Goal: Transaction & Acquisition: Purchase product/service

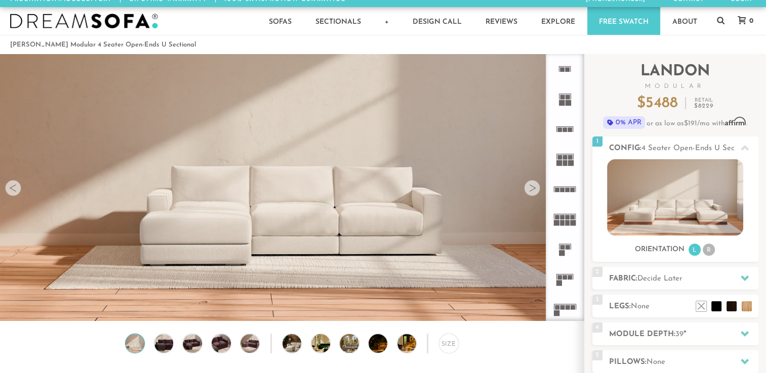
click at [733, 245] on div "Orientation L R" at bounding box center [675, 250] width 166 height 14
click at [664, 214] on img at bounding box center [675, 197] width 136 height 76
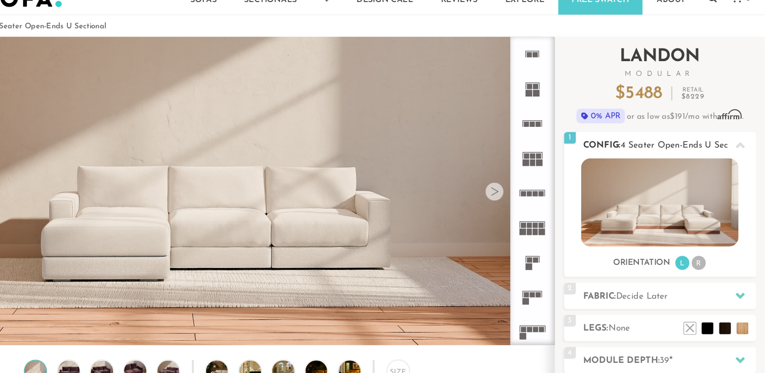
scroll to position [4, 0]
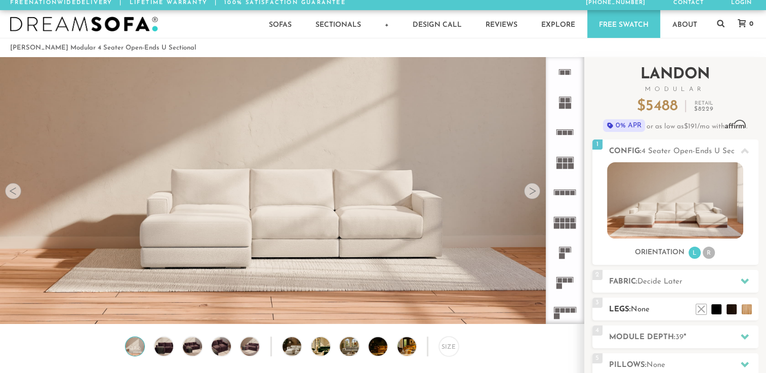
click at [652, 307] on h2 "Legs: None" at bounding box center [683, 310] width 149 height 12
click at [657, 281] on span "Decide Later" at bounding box center [659, 282] width 45 height 8
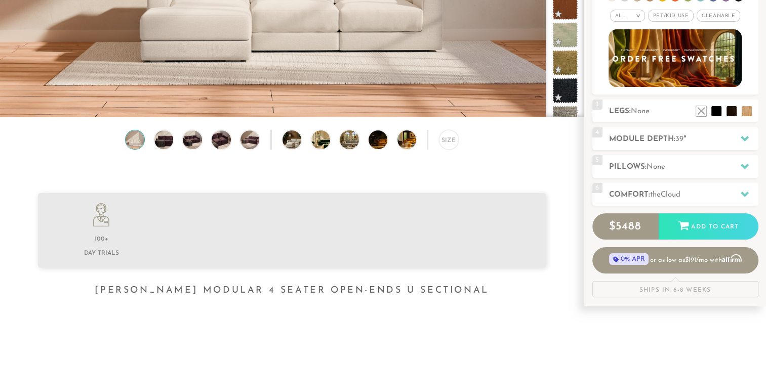
scroll to position [248, 0]
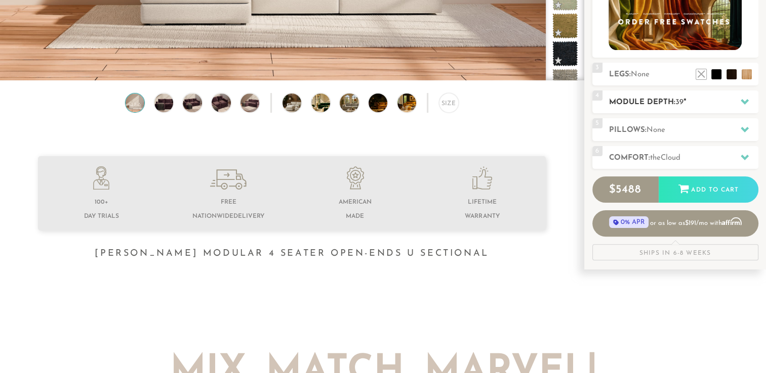
click at [686, 100] on h2 "Module Depth: 39 "" at bounding box center [683, 103] width 149 height 12
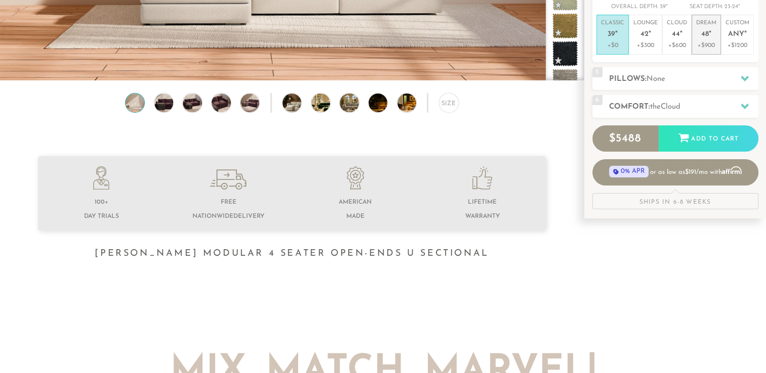
click at [701, 28] on p "Dream 48 "" at bounding box center [706, 30] width 20 height 22
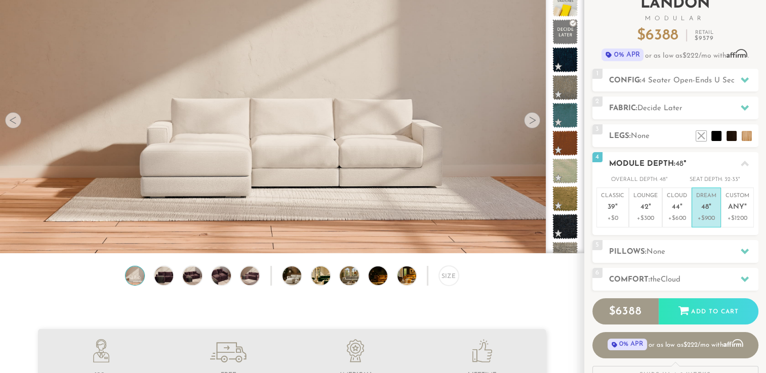
scroll to position [113, 0]
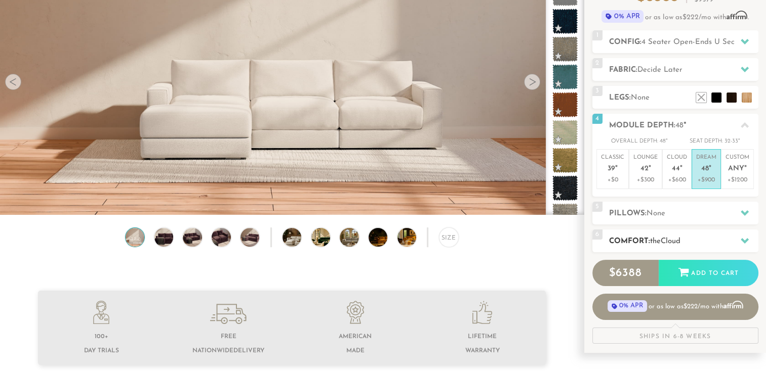
click at [656, 242] on span "the" at bounding box center [655, 242] width 11 height 8
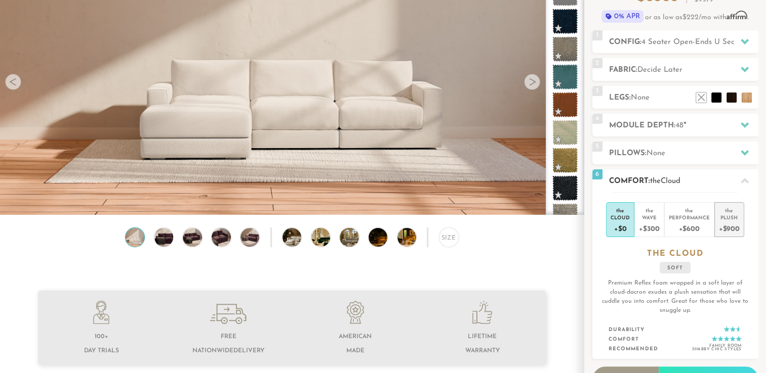
click at [729, 230] on div "+$900" at bounding box center [729, 228] width 21 height 15
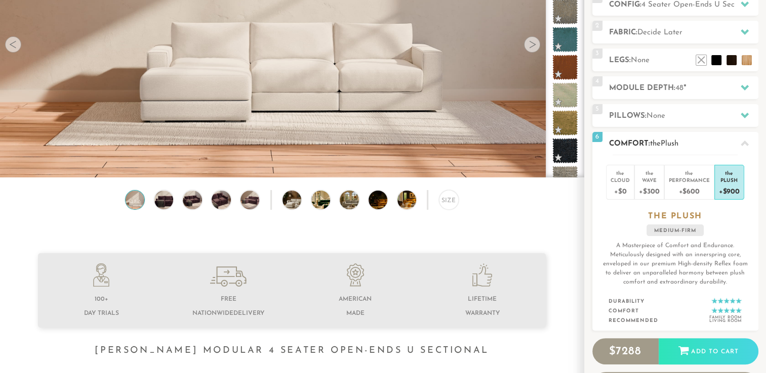
scroll to position [192, 0]
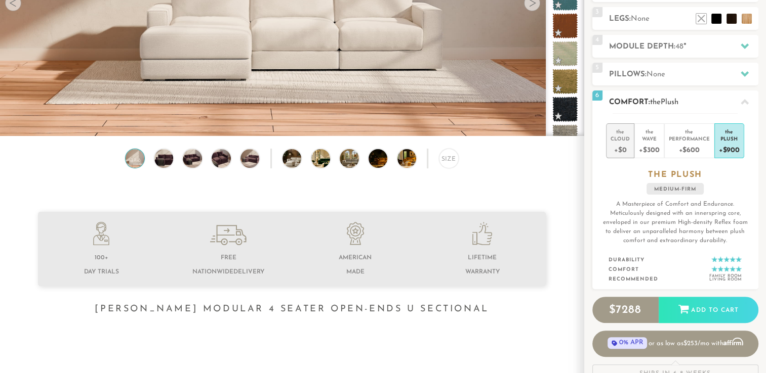
click at [618, 148] on div "+$0" at bounding box center [619, 149] width 19 height 15
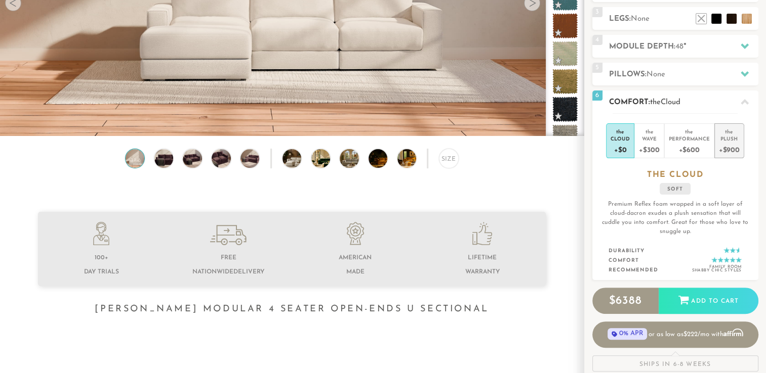
click at [730, 145] on div "+$900" at bounding box center [729, 149] width 21 height 15
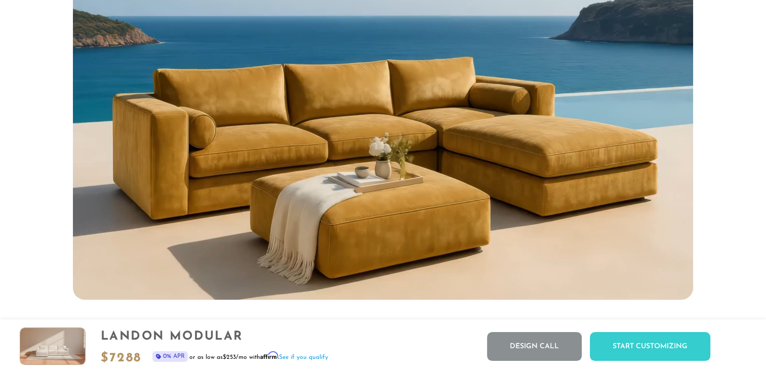
scroll to position [865, 0]
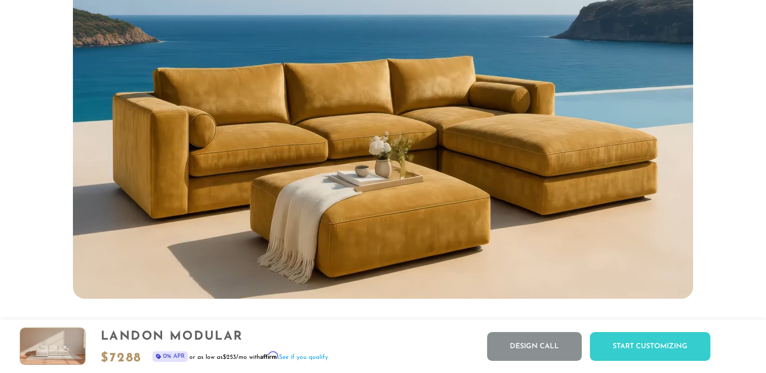
click at [47, 334] on img at bounding box center [52, 346] width 65 height 36
click at [43, 353] on img at bounding box center [52, 346] width 65 height 36
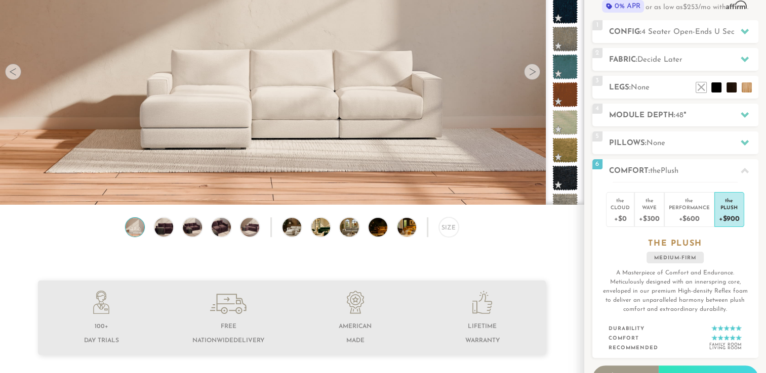
scroll to position [194, 0]
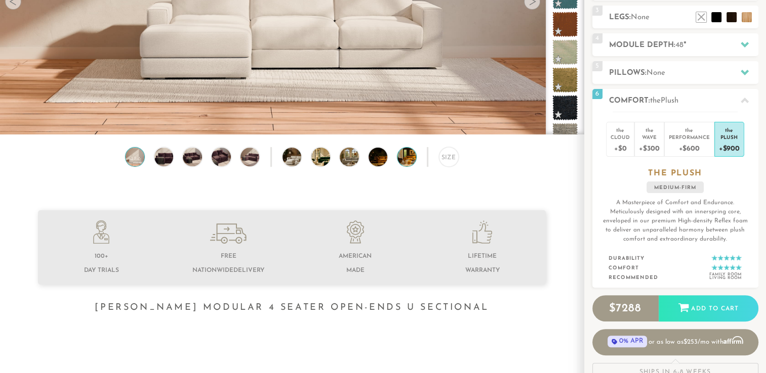
click at [404, 165] on img at bounding box center [414, 157] width 34 height 19
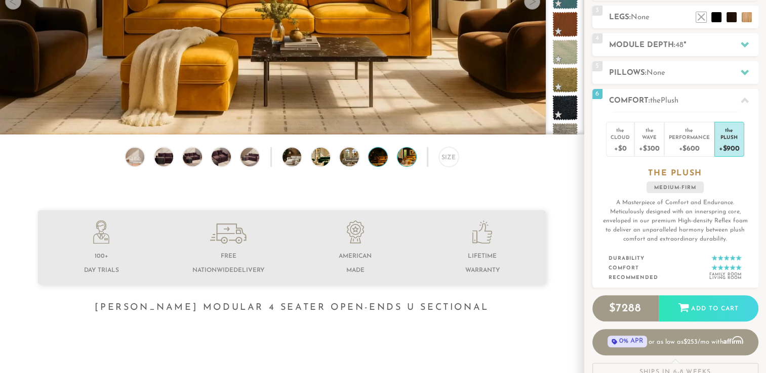
click at [380, 160] on img at bounding box center [385, 157] width 34 height 19
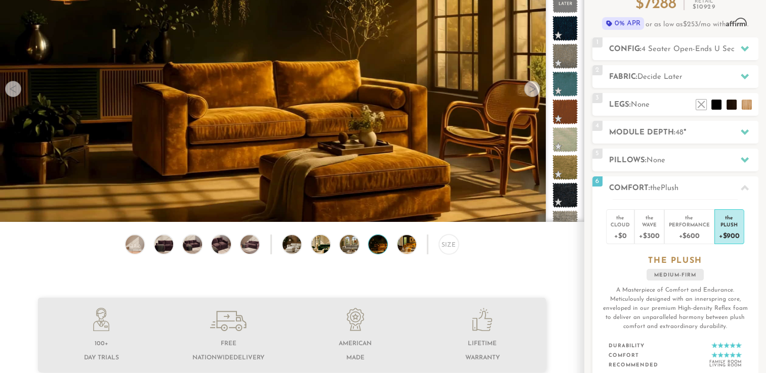
scroll to position [77, 0]
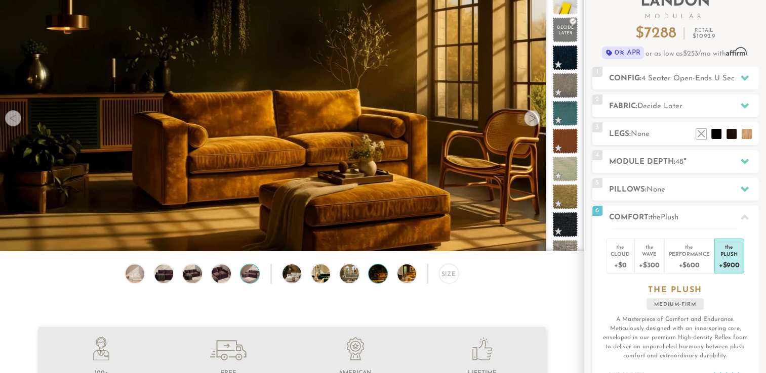
click at [250, 274] on img at bounding box center [249, 274] width 23 height 19
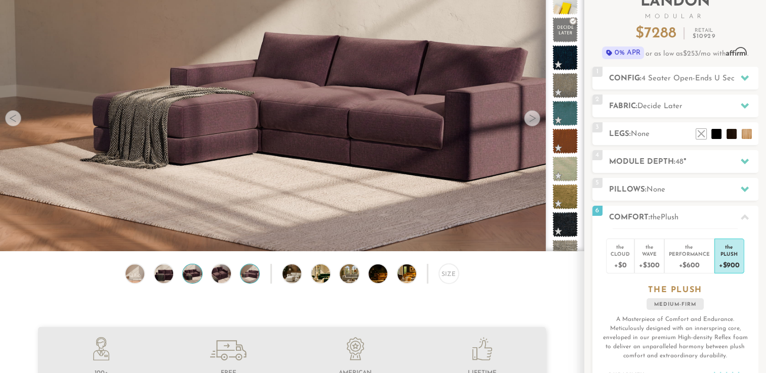
click at [192, 283] on img at bounding box center [192, 274] width 23 height 19
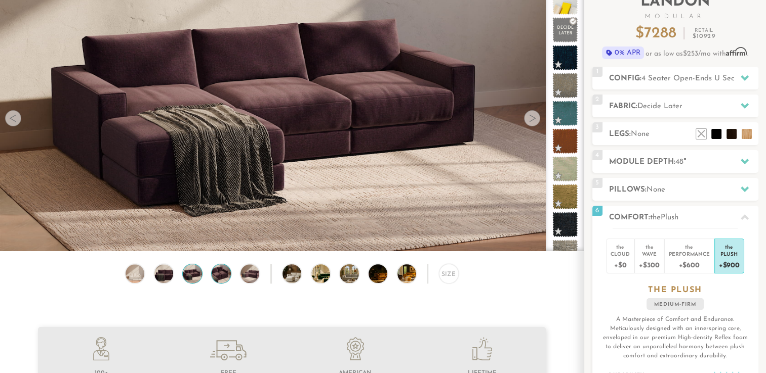
click at [220, 268] on img at bounding box center [221, 274] width 23 height 19
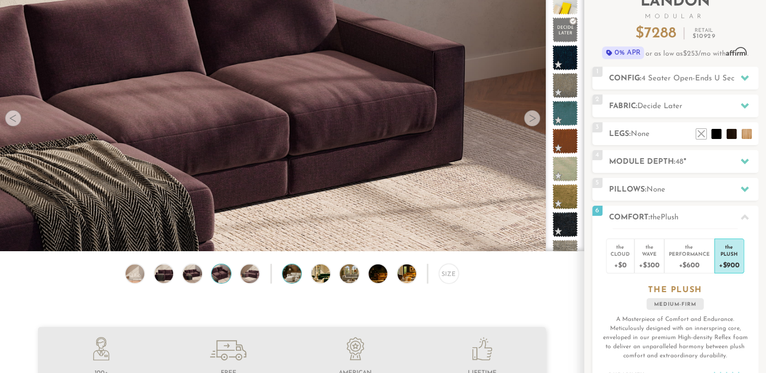
click at [298, 278] on img at bounding box center [299, 274] width 34 height 19
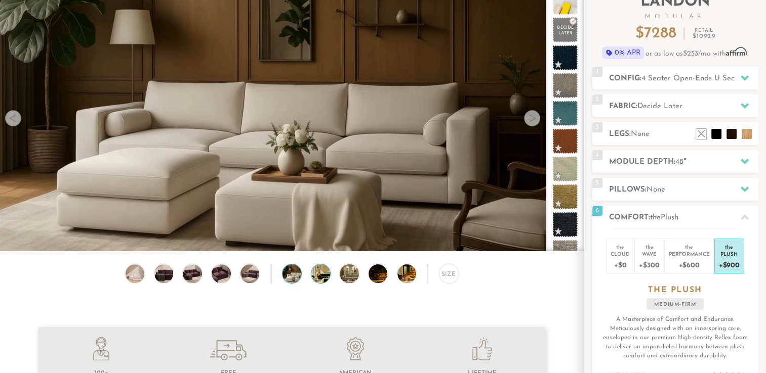
click at [316, 278] on img at bounding box center [328, 274] width 34 height 19
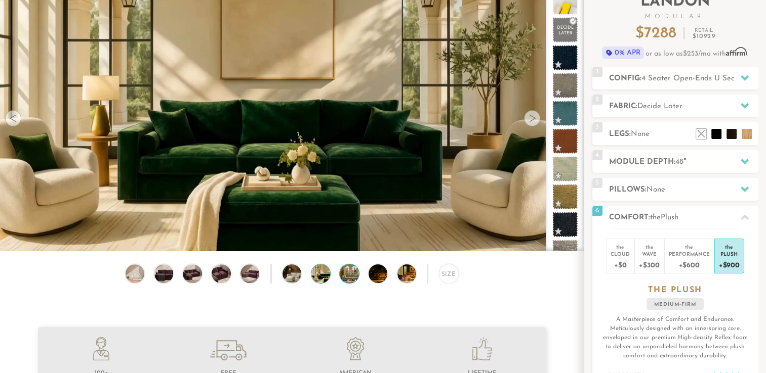
click at [353, 274] on img at bounding box center [357, 274] width 34 height 19
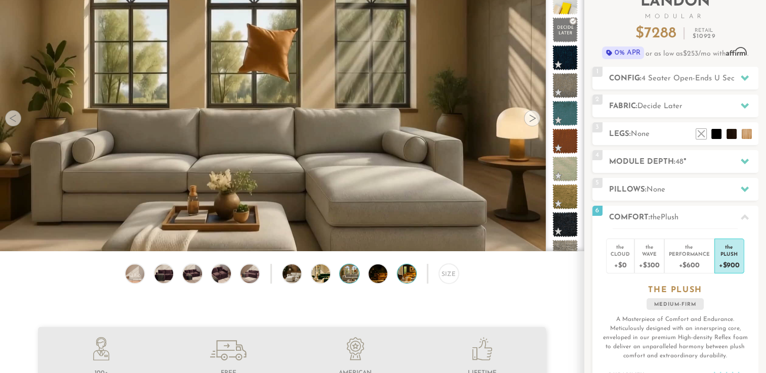
click at [403, 278] on img at bounding box center [414, 274] width 34 height 19
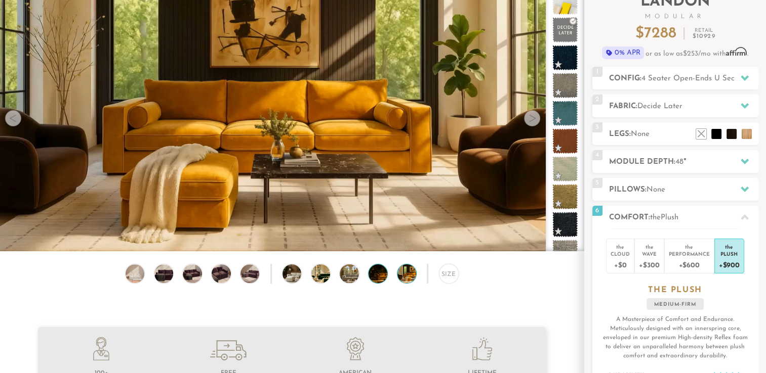
click at [380, 274] on img at bounding box center [385, 274] width 34 height 19
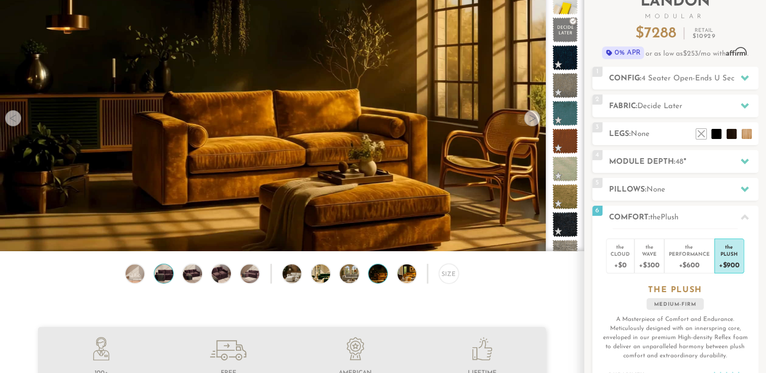
drag, startPoint x: 136, startPoint y: 276, endPoint x: 164, endPoint y: 280, distance: 28.7
click at [164, 280] on img at bounding box center [163, 274] width 23 height 19
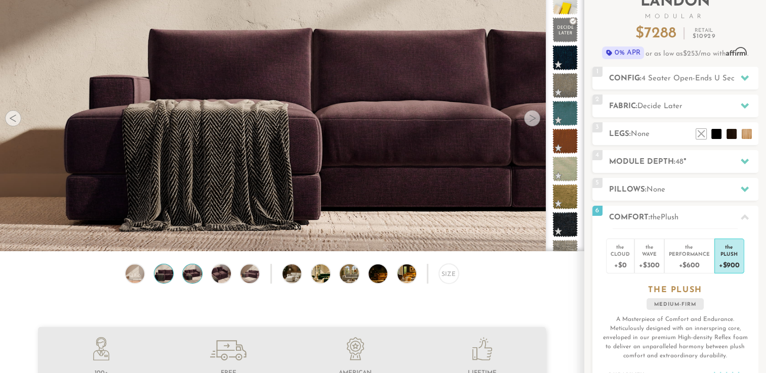
click at [194, 278] on img at bounding box center [192, 274] width 23 height 19
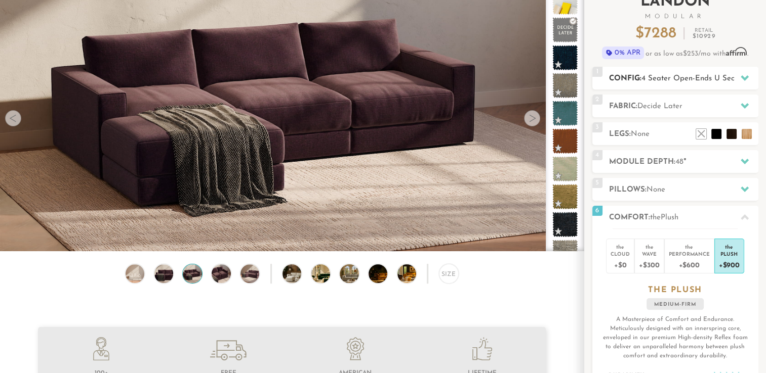
click at [643, 69] on div "1 Config: 4 Seater Open-Ends U Sectional R" at bounding box center [675, 78] width 166 height 23
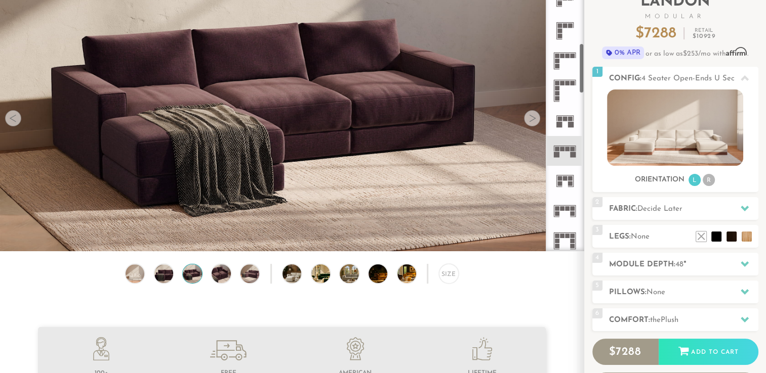
scroll to position [314, 0]
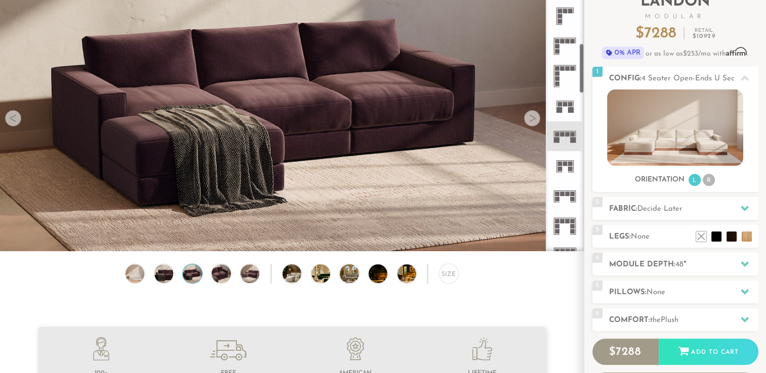
click at [564, 141] on icon at bounding box center [565, 136] width 30 height 30
click at [558, 136] on rect at bounding box center [557, 134] width 5 height 5
click at [561, 136] on rect at bounding box center [562, 134] width 5 height 5
click at [569, 190] on icon at bounding box center [565, 197] width 30 height 30
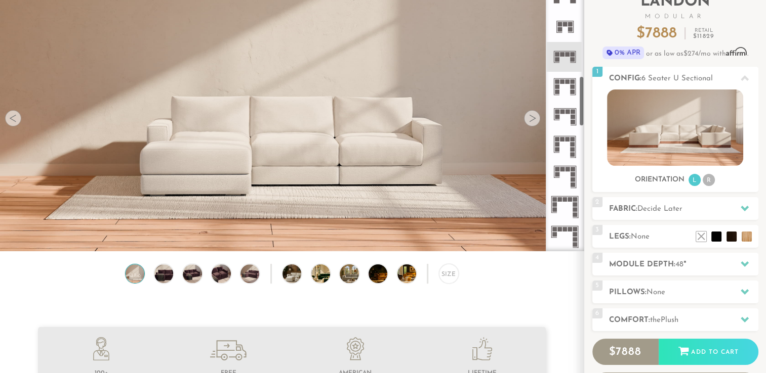
scroll to position [501, 0]
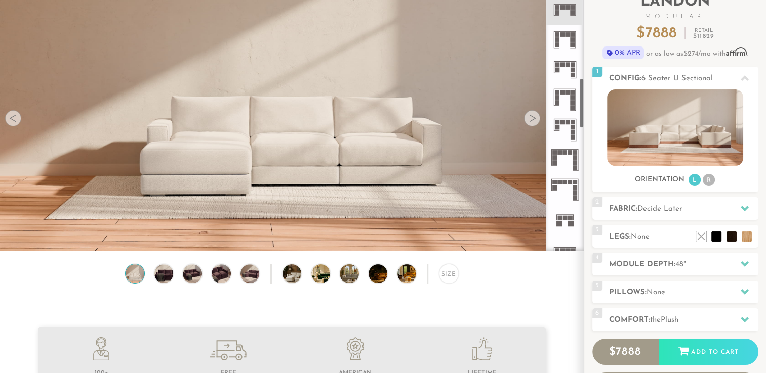
click at [565, 128] on icon at bounding box center [565, 130] width 30 height 30
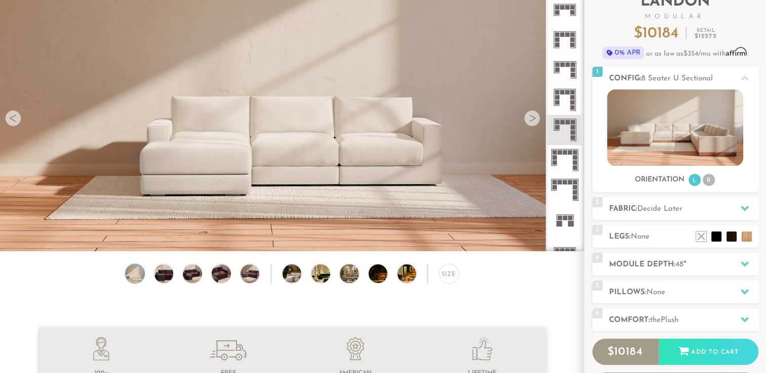
click at [565, 93] on icon at bounding box center [565, 100] width 30 height 30
click at [565, 71] on icon at bounding box center [565, 70] width 30 height 30
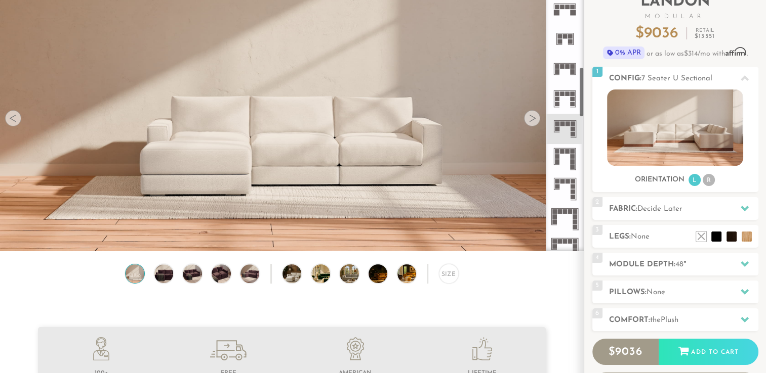
scroll to position [441, 0]
click at [565, 71] on icon at bounding box center [565, 69] width 30 height 30
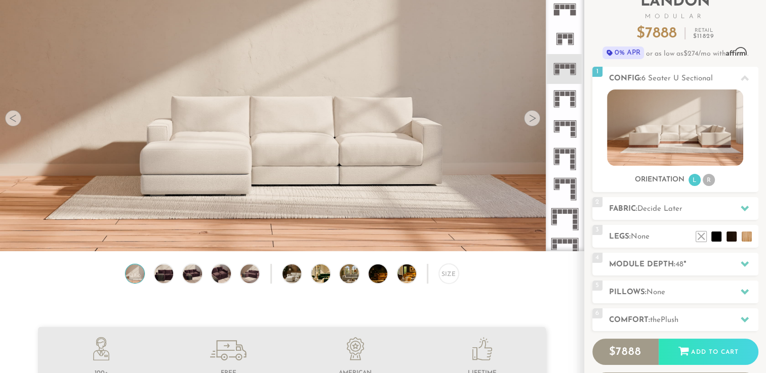
click at [565, 71] on icon at bounding box center [565, 69] width 30 height 30
click at [569, 94] on rect at bounding box center [567, 94] width 5 height 5
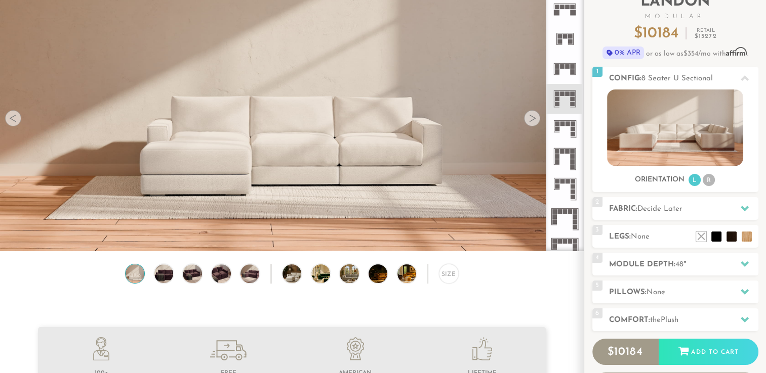
click at [562, 66] on rect at bounding box center [562, 66] width 5 height 5
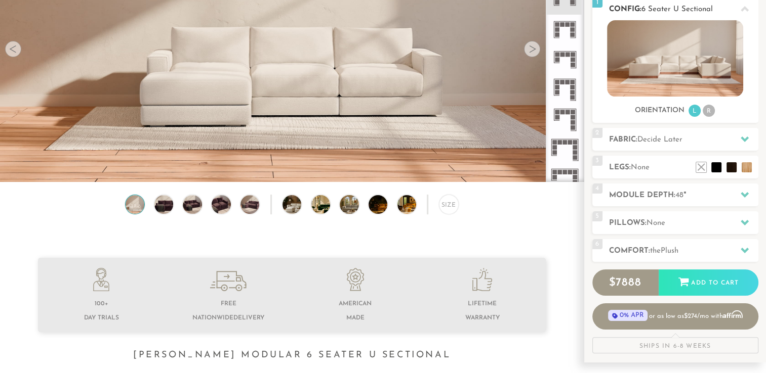
scroll to position [147, 0]
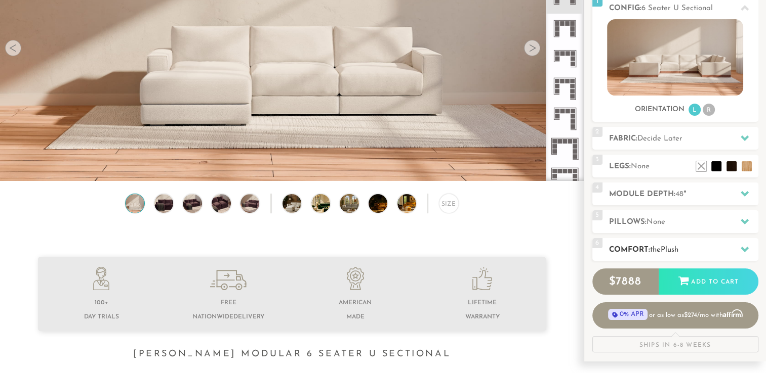
click at [694, 247] on h2 "Comfort: the Plush" at bounding box center [683, 250] width 149 height 12
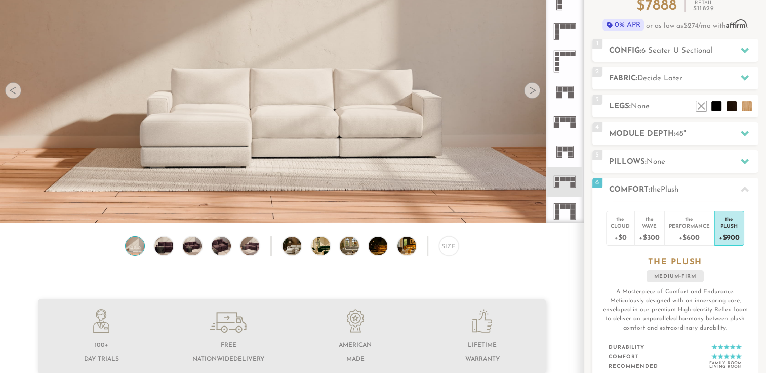
scroll to position [104, 0]
click at [562, 180] on rect at bounding box center [562, 180] width 5 height 5
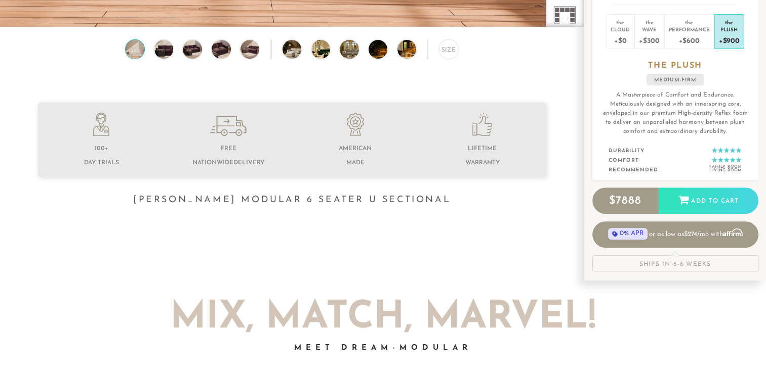
scroll to position [0, 0]
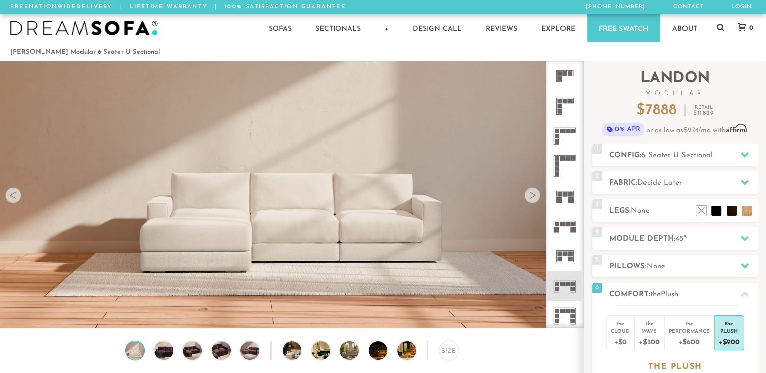
click at [565, 185] on icon at bounding box center [565, 196] width 30 height 30
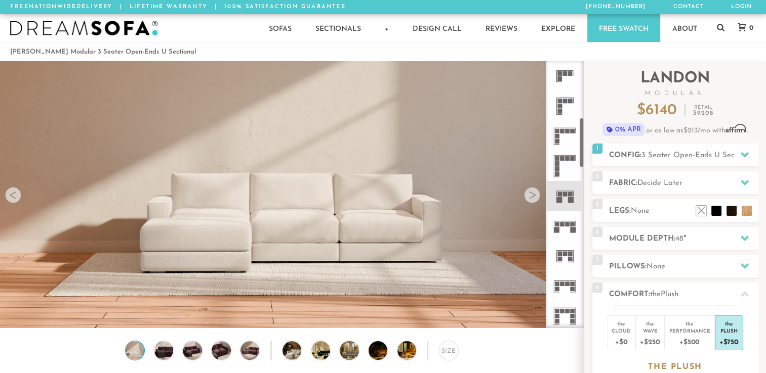
click at [564, 228] on icon at bounding box center [565, 227] width 30 height 30
click at [570, 282] on icon at bounding box center [565, 287] width 30 height 30
click at [164, 354] on img at bounding box center [163, 351] width 23 height 19
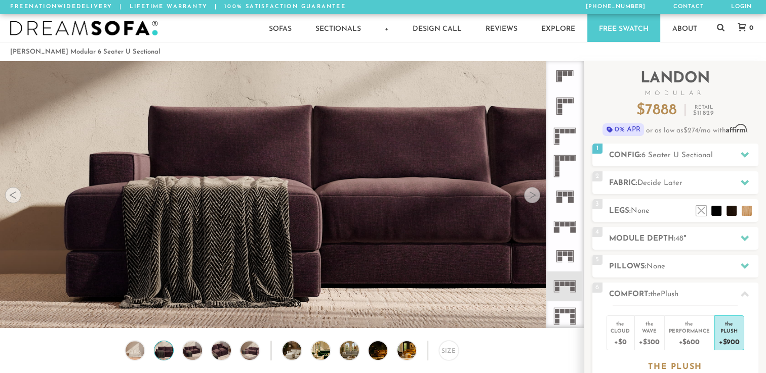
click at [204, 355] on div "Size" at bounding box center [292, 353] width 584 height 25
click at [748, 155] on div at bounding box center [744, 155] width 21 height 21
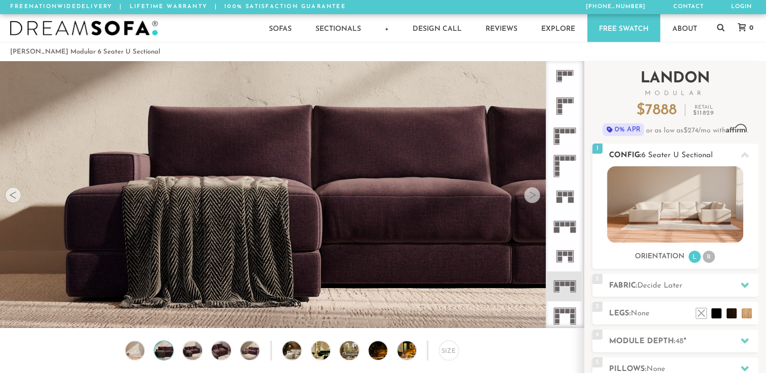
click at [661, 206] on img at bounding box center [675, 204] width 136 height 76
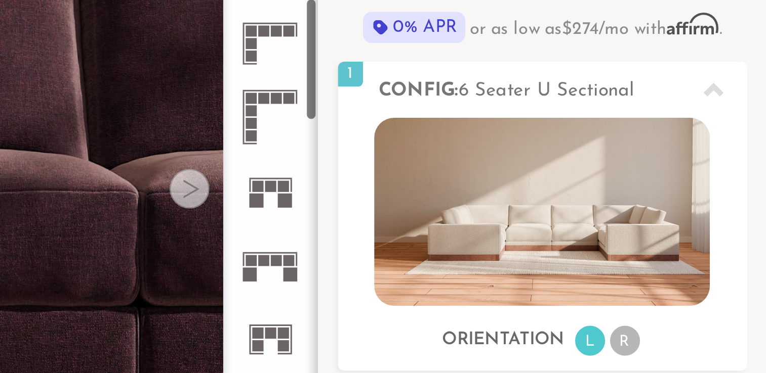
click at [561, 206] on icon at bounding box center [565, 196] width 30 height 30
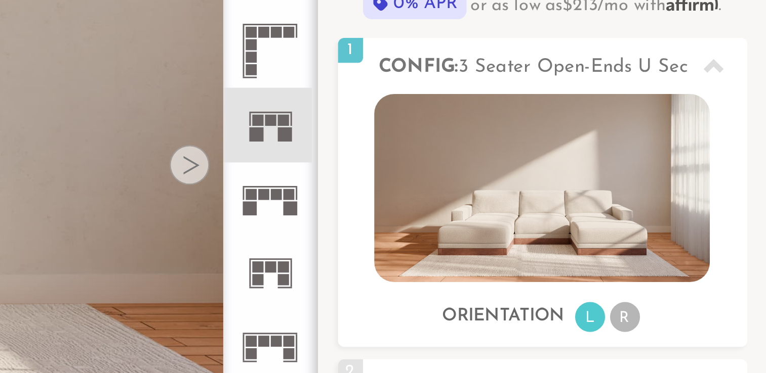
scroll to position [325, 0]
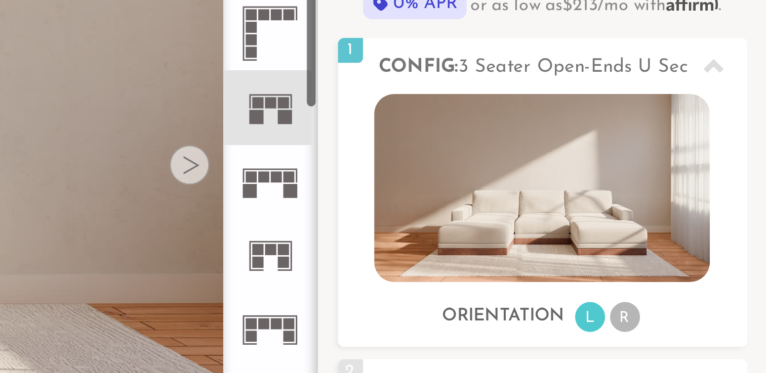
click at [568, 199] on rect at bounding box center [567, 200] width 5 height 5
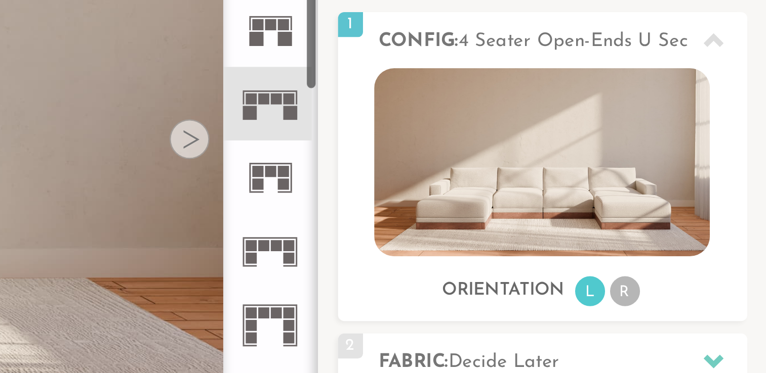
scroll to position [352, 0]
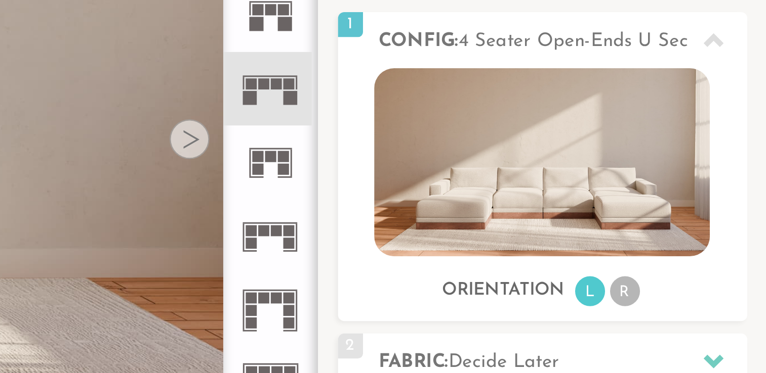
click at [572, 235] on rect at bounding box center [572, 237] width 5 height 5
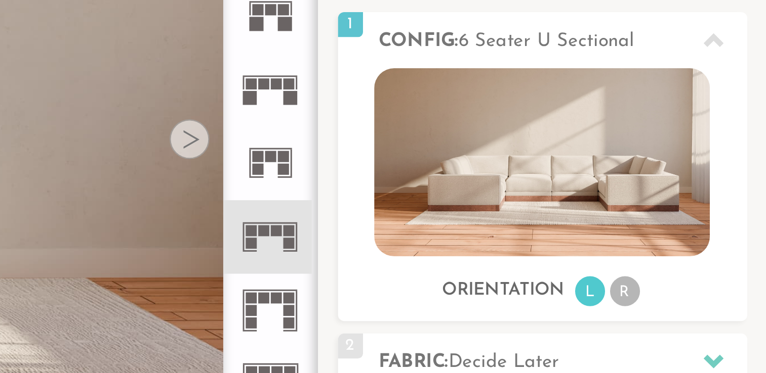
click at [572, 263] on rect at bounding box center [572, 265] width 5 height 5
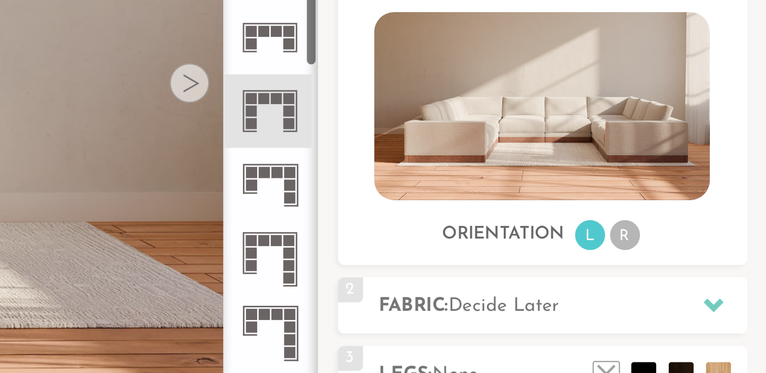
scroll to position [411, 0]
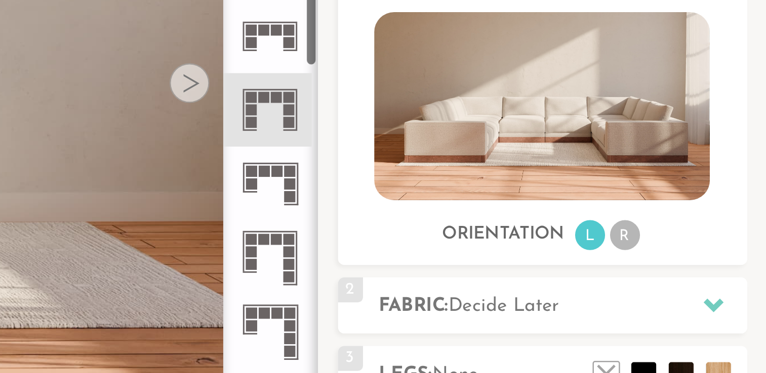
click at [567, 241] on icon at bounding box center [565, 236] width 30 height 30
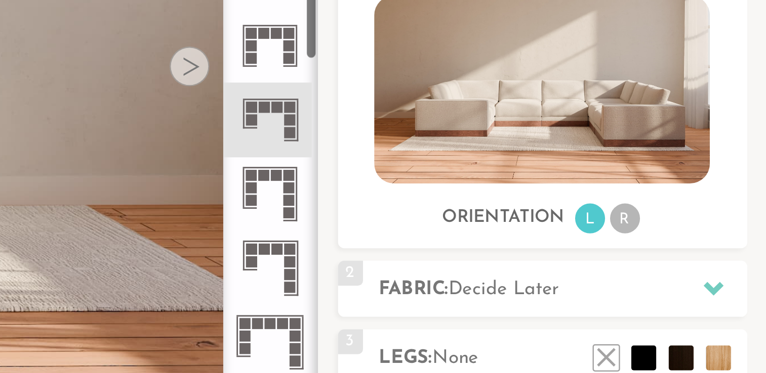
scroll to position [433, 0]
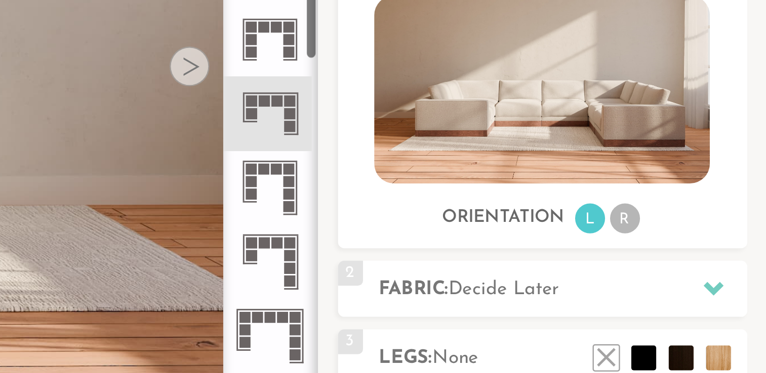
click at [572, 240] on rect at bounding box center [572, 242] width 5 height 5
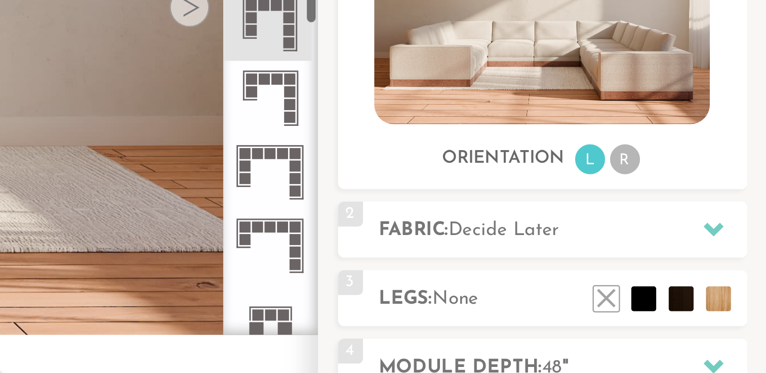
scroll to position [494, 0]
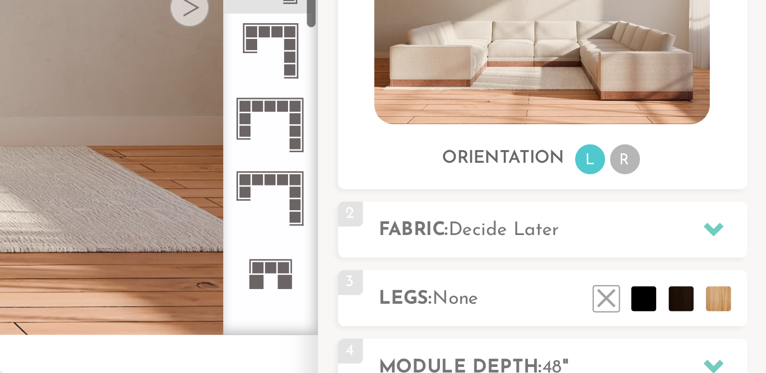
click at [571, 245] on icon at bounding box center [565, 243] width 30 height 30
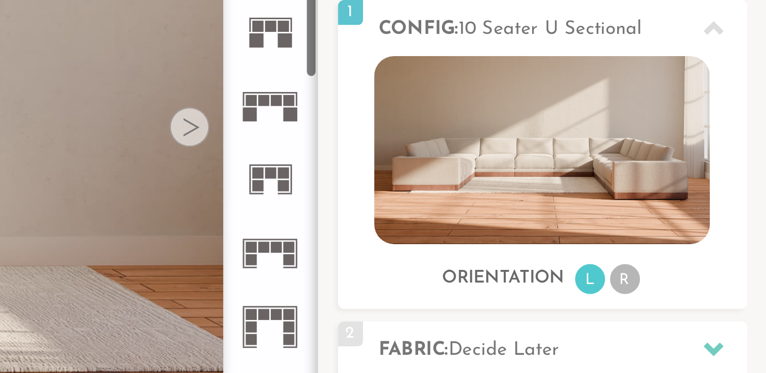
scroll to position [340, 0]
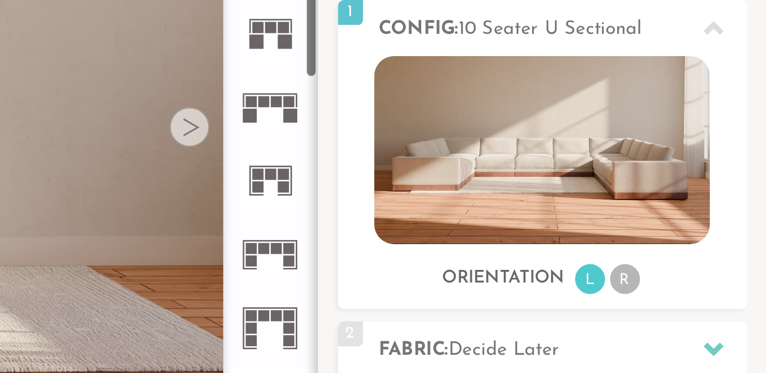
click at [572, 190] on rect at bounding box center [573, 191] width 6 height 6
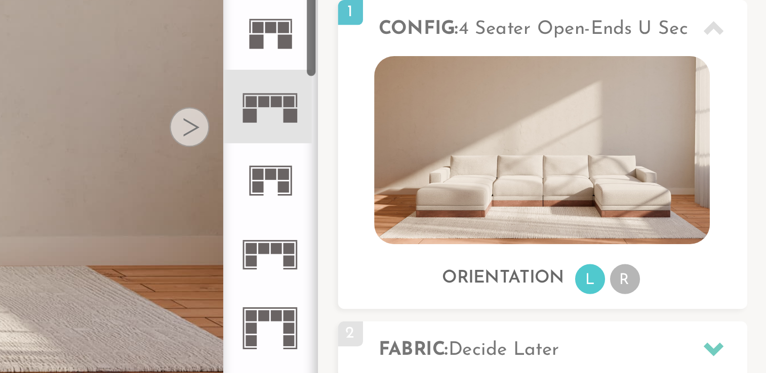
click at [562, 247] on icon at bounding box center [565, 247] width 30 height 30
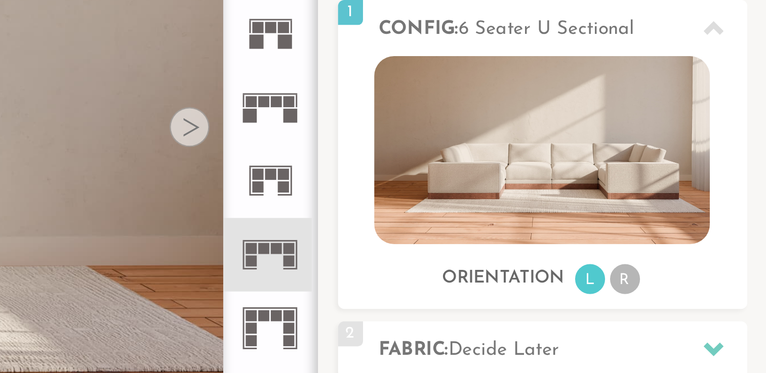
click at [570, 276] on icon at bounding box center [565, 277] width 30 height 30
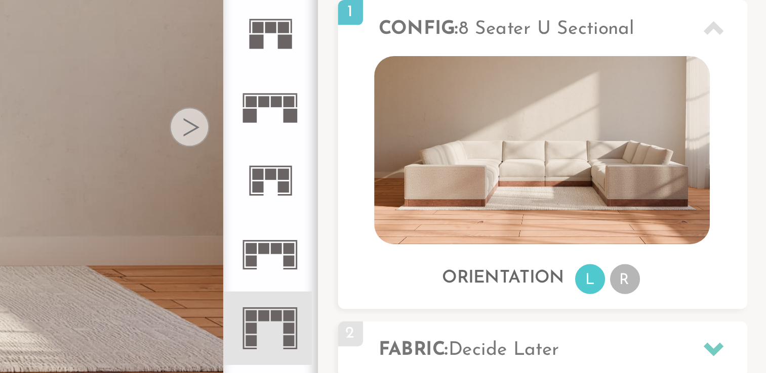
click at [575, 192] on rect at bounding box center [573, 191] width 6 height 6
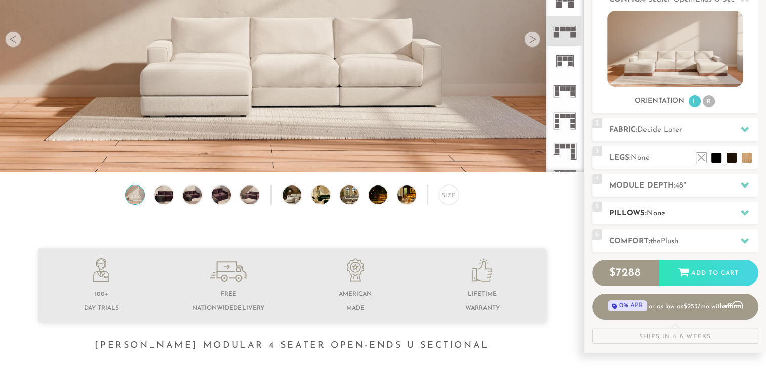
scroll to position [155, 0]
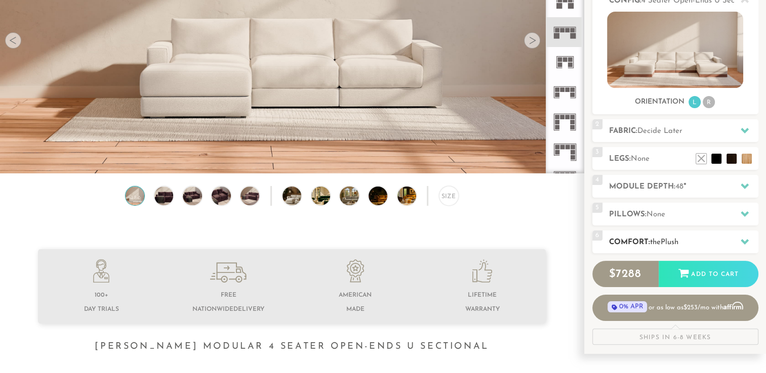
click at [695, 235] on div "6 Comfort: the Plush medium firm" at bounding box center [675, 242] width 166 height 23
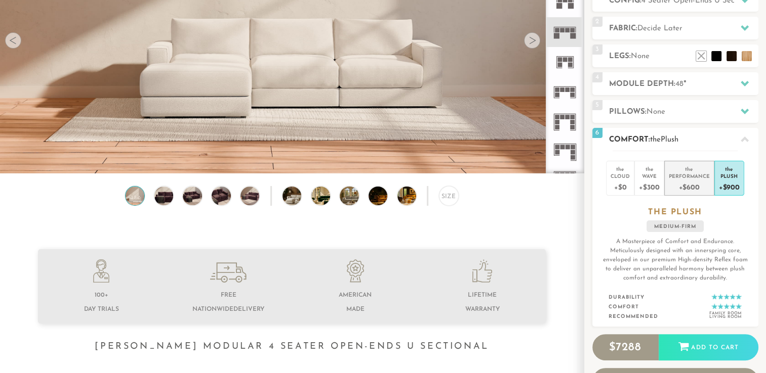
click at [686, 173] on div "Performance" at bounding box center [689, 176] width 41 height 7
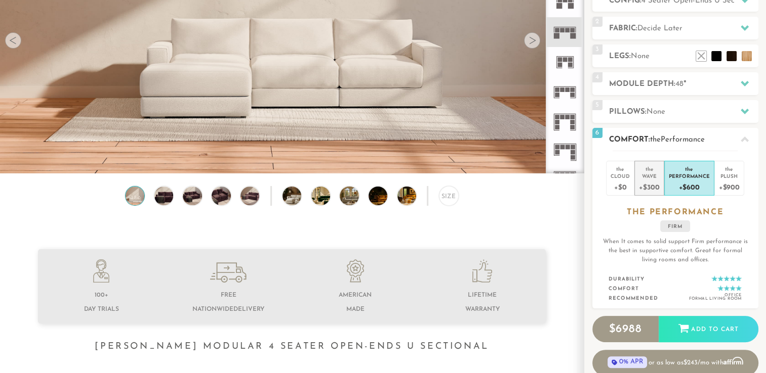
click at [651, 182] on div "+$300" at bounding box center [649, 187] width 20 height 15
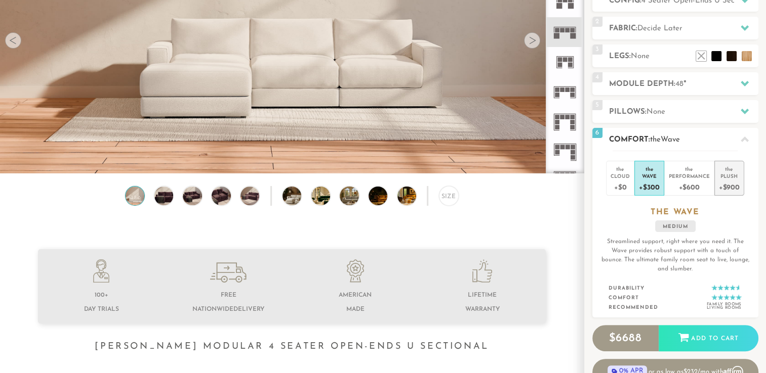
click at [726, 179] on div "Plush" at bounding box center [729, 176] width 21 height 7
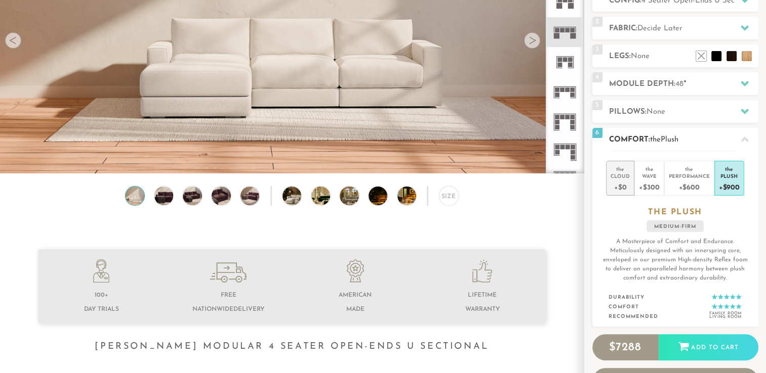
click at [623, 166] on div "the" at bounding box center [619, 167] width 19 height 10
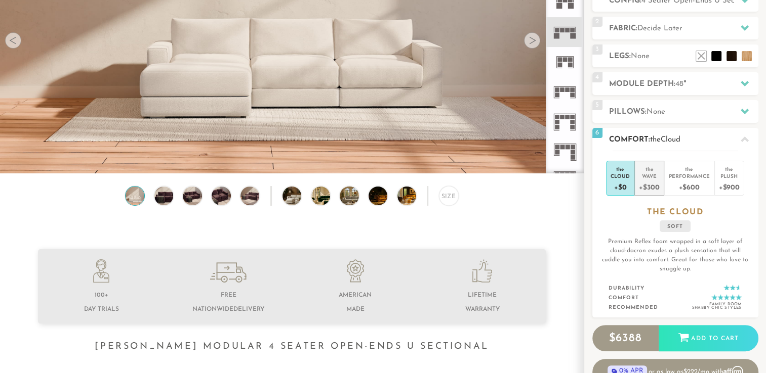
click at [657, 175] on div "Wave" at bounding box center [649, 176] width 20 height 7
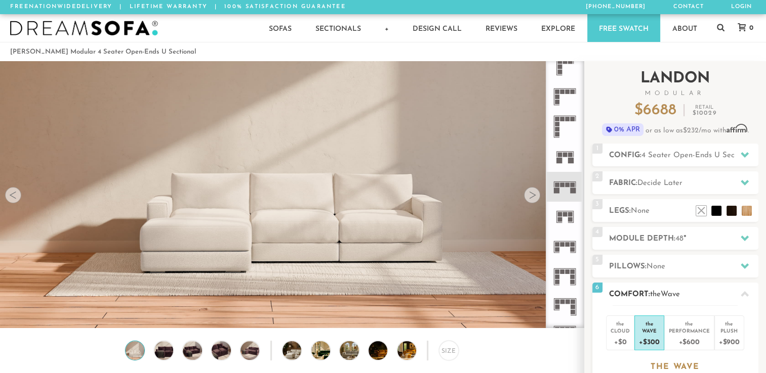
scroll to position [211, 0]
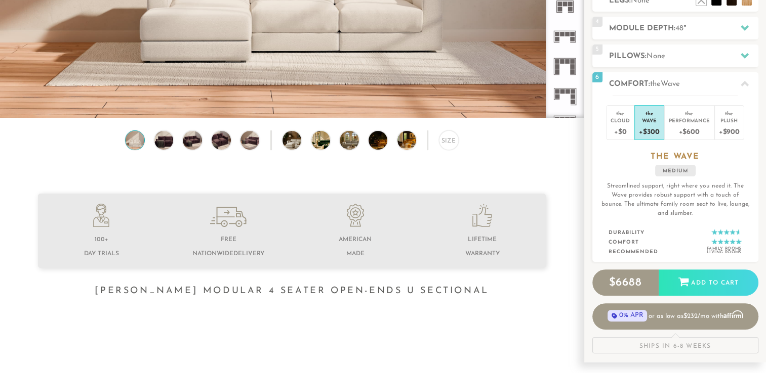
drag, startPoint x: 643, startPoint y: 214, endPoint x: 536, endPoint y: 159, distance: 120.0
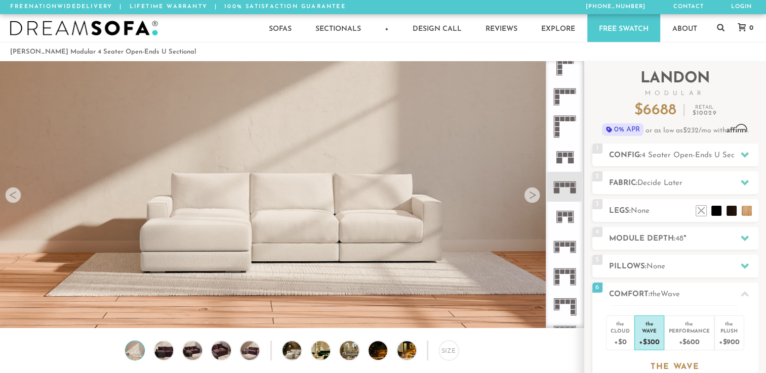
scroll to position [0, 0]
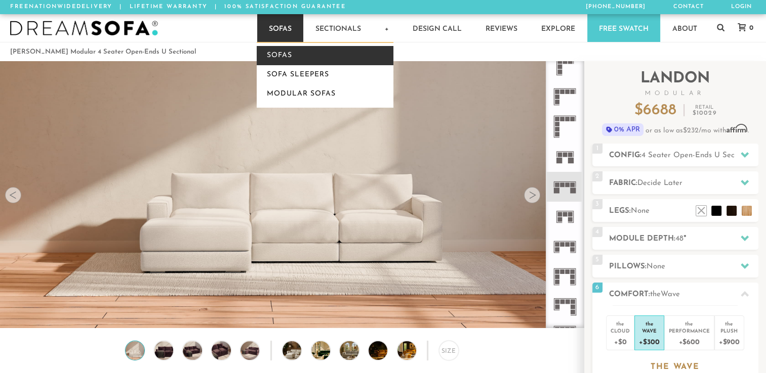
click at [278, 58] on link "Sofas" at bounding box center [325, 55] width 137 height 19
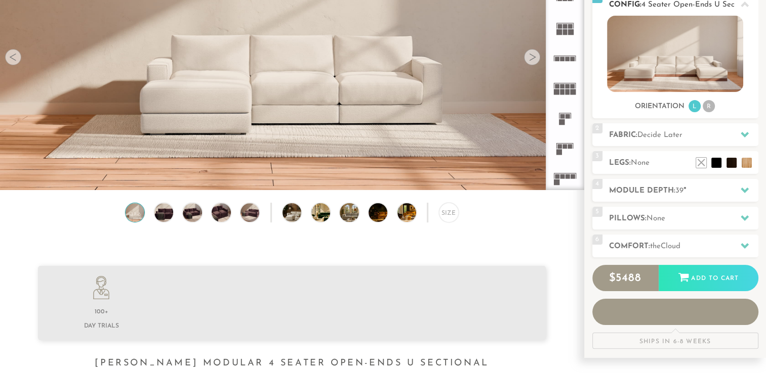
scroll to position [151, 0]
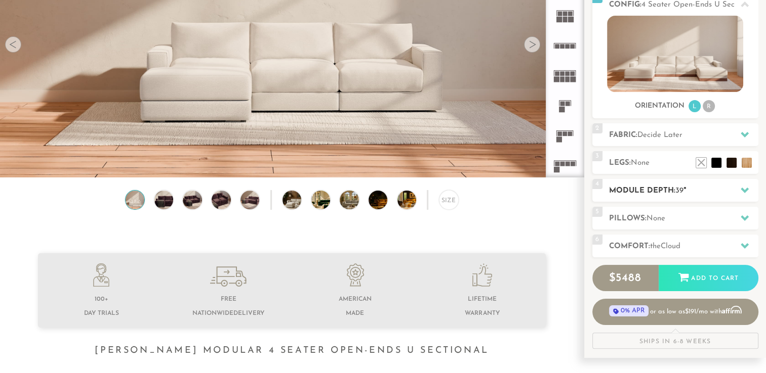
click at [670, 195] on h2 "Module Depth: 39 "" at bounding box center [683, 191] width 149 height 12
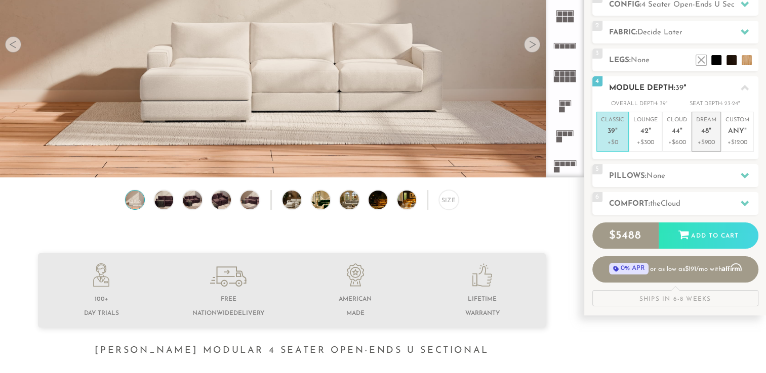
click at [712, 132] on p "Dream 48 "" at bounding box center [706, 127] width 20 height 22
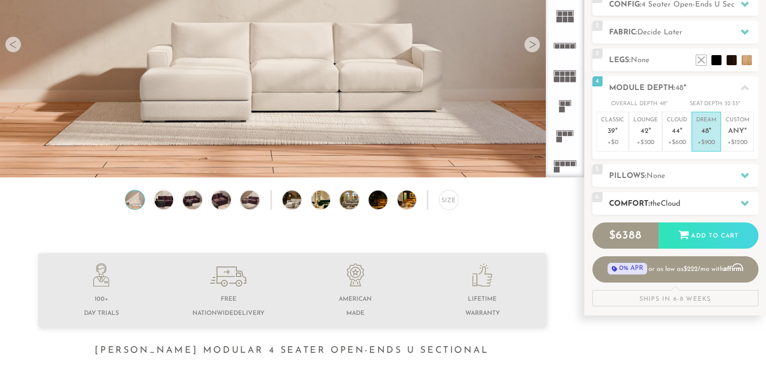
click at [708, 201] on h2 "Comfort: the Cloud" at bounding box center [683, 204] width 149 height 12
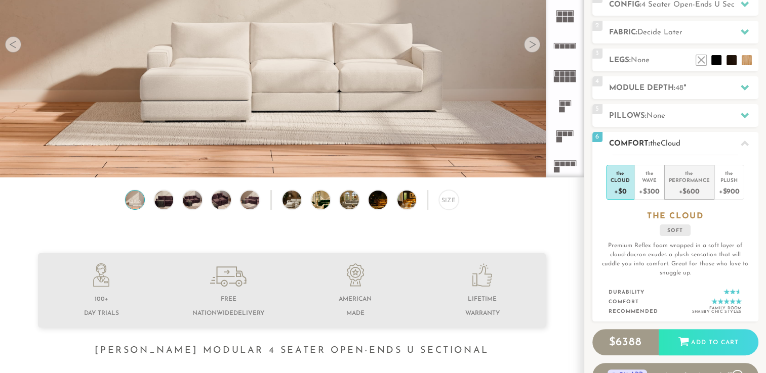
click at [686, 179] on div "Performance" at bounding box center [689, 180] width 41 height 7
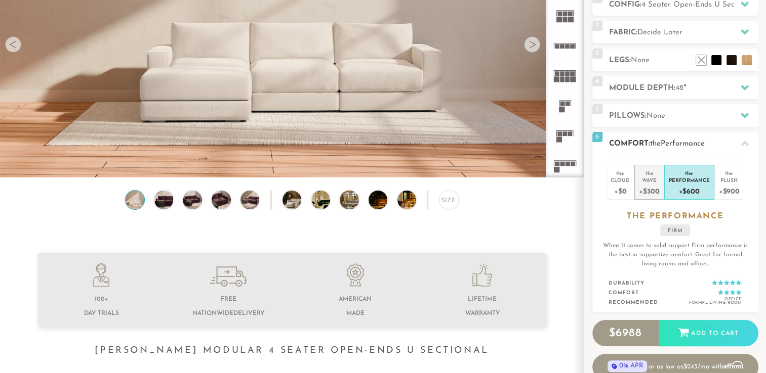
click at [658, 185] on div "+$300" at bounding box center [649, 191] width 20 height 15
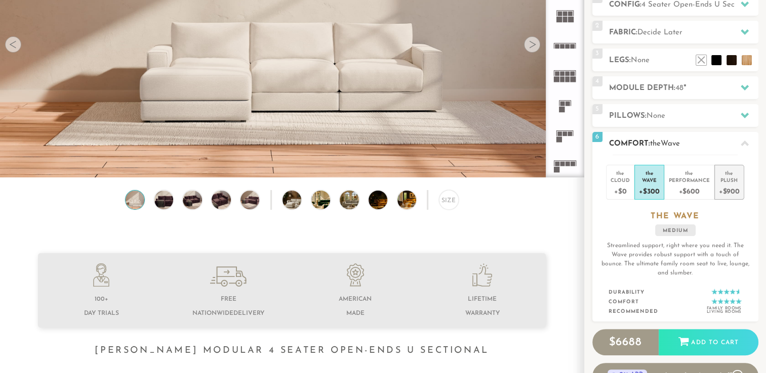
click at [723, 188] on div "+$900" at bounding box center [729, 191] width 21 height 15
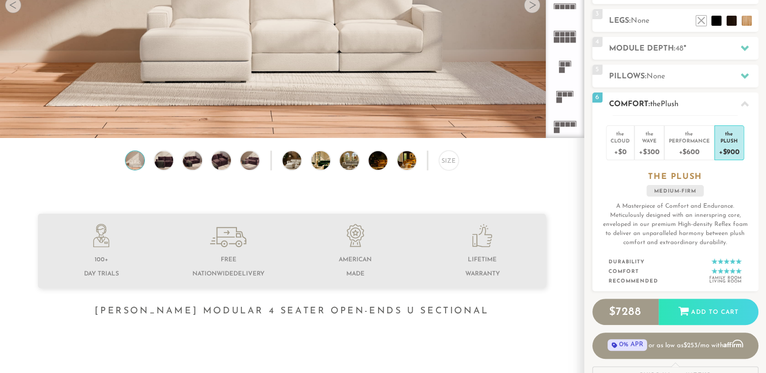
scroll to position [209, 0]
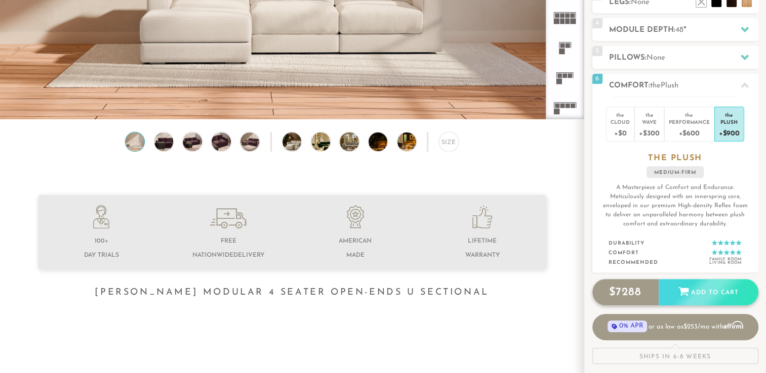
click at [691, 292] on div "Add to Cart" at bounding box center [708, 292] width 100 height 27
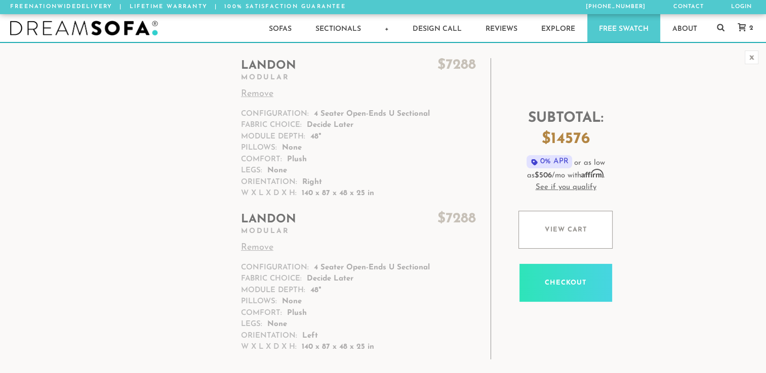
scroll to position [47, 0]
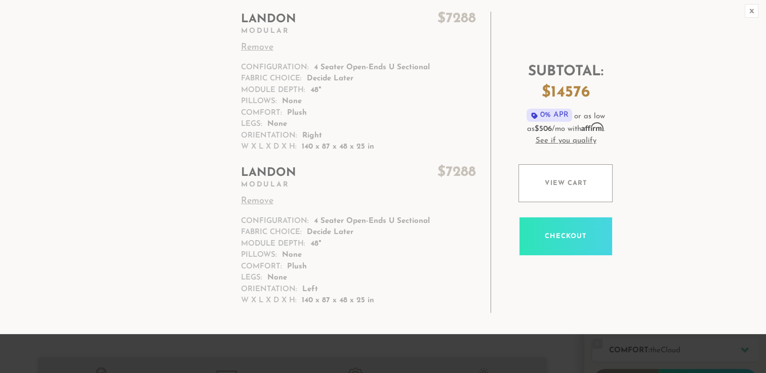
click at [256, 202] on link "Remove" at bounding box center [358, 202] width 235 height 14
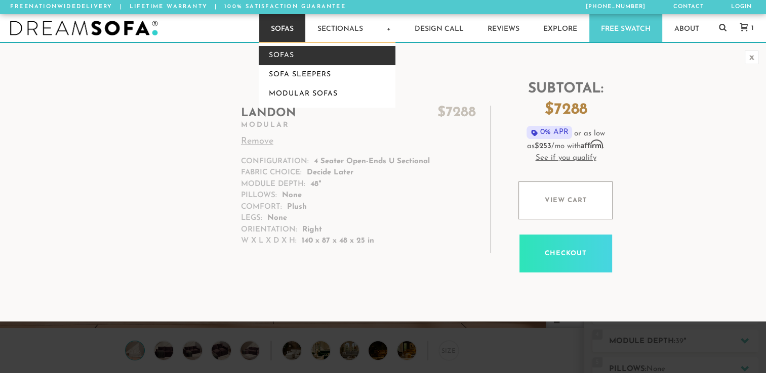
click at [290, 53] on link "Sofas" at bounding box center [327, 55] width 137 height 19
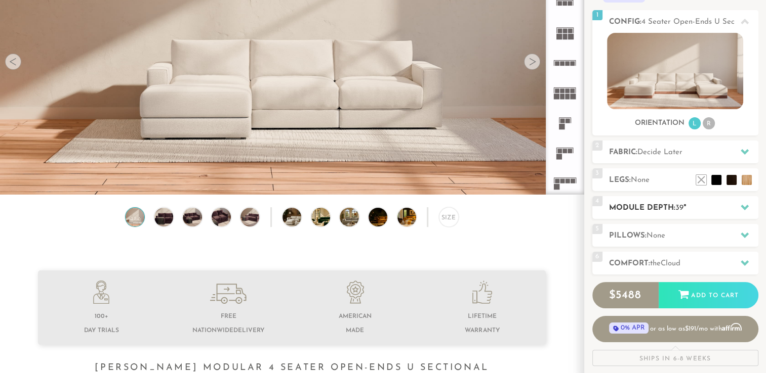
click at [735, 207] on div at bounding box center [744, 207] width 21 height 21
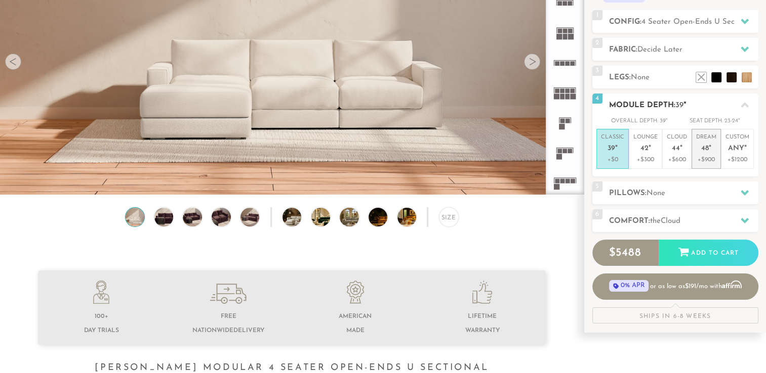
click at [707, 149] on span "48" at bounding box center [705, 149] width 8 height 9
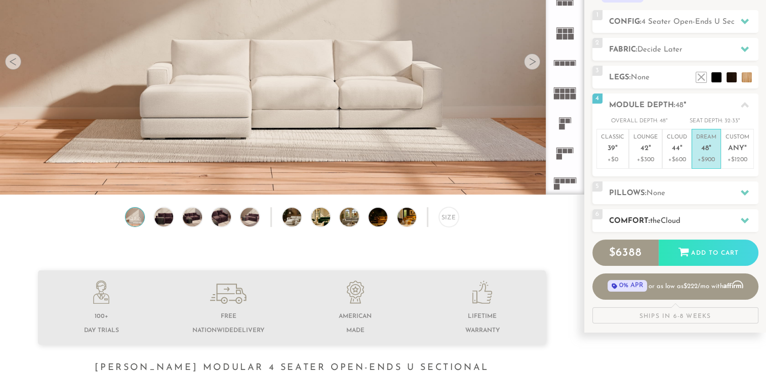
click at [687, 216] on h2 "Comfort: the Cloud" at bounding box center [683, 222] width 149 height 12
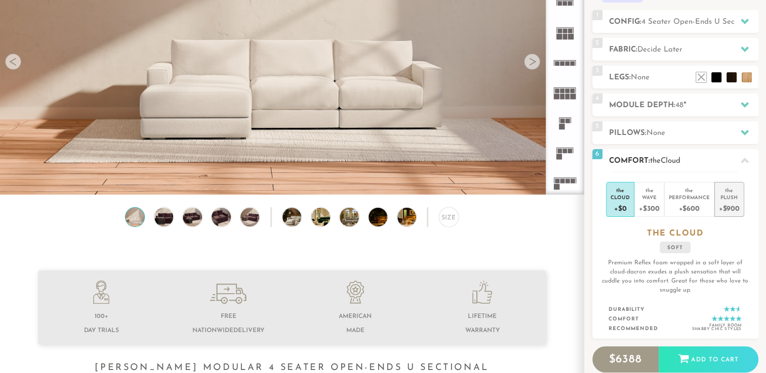
click at [725, 200] on div "Plush" at bounding box center [729, 197] width 21 height 7
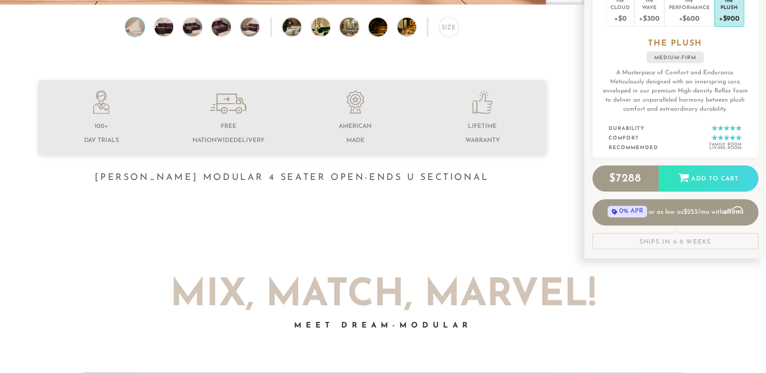
scroll to position [324, 0]
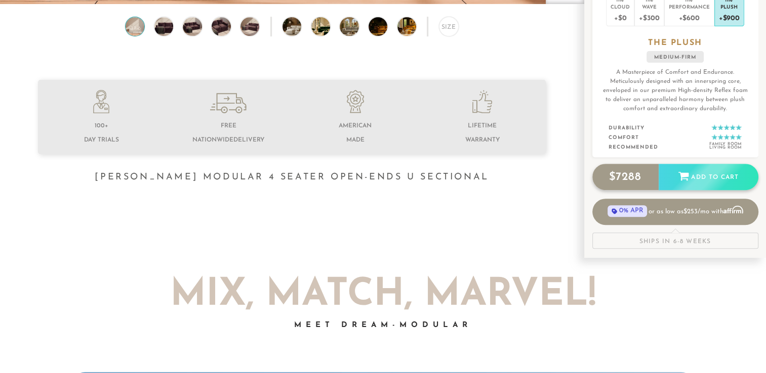
click at [714, 176] on div "Add to Cart" at bounding box center [708, 177] width 100 height 27
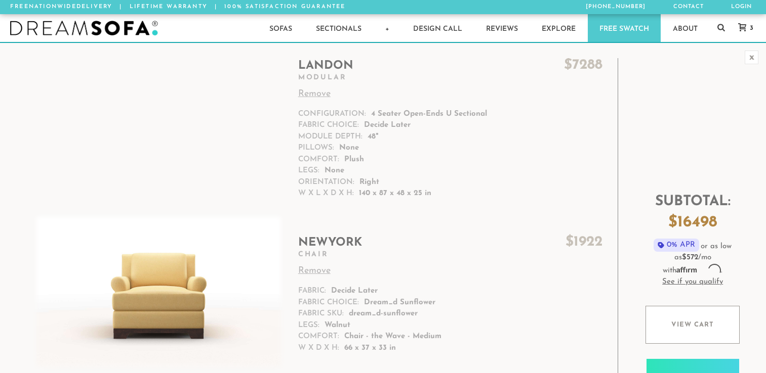
click at [742, 33] on div "3" at bounding box center [743, 28] width 30 height 28
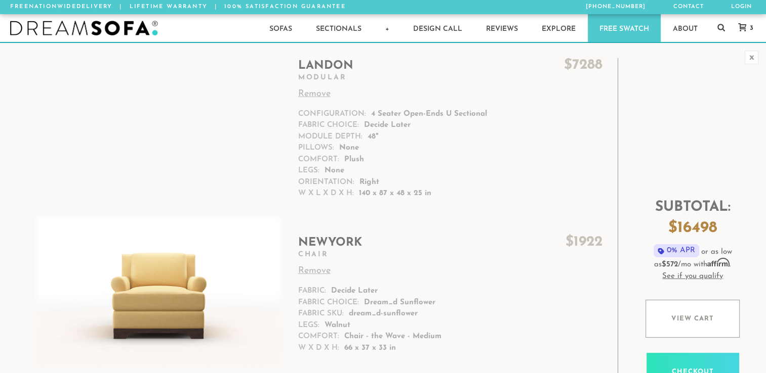
scroll to position [367, 0]
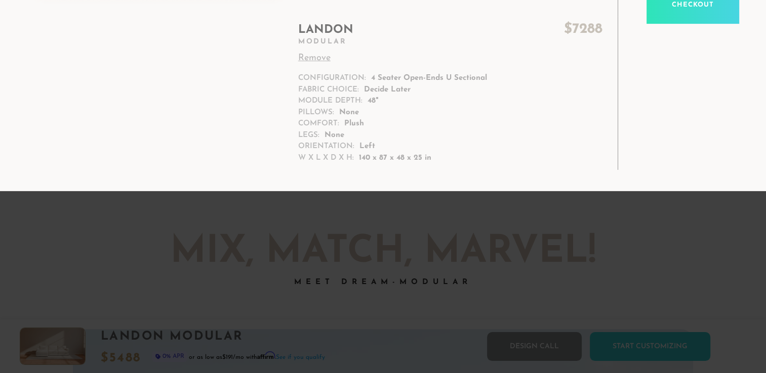
click at [323, 57] on link "Remove" at bounding box center [450, 59] width 304 height 14
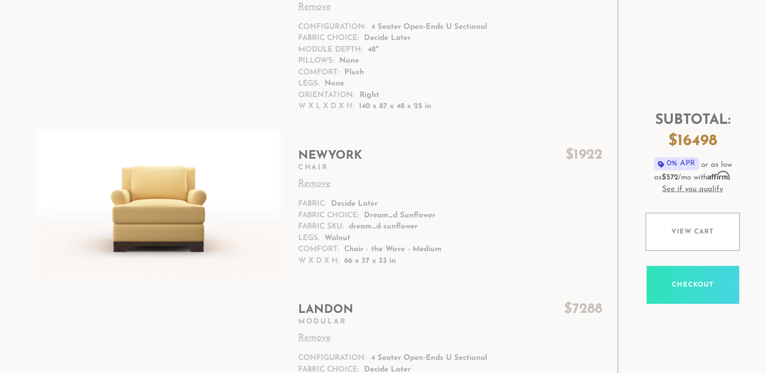
scroll to position [79, 0]
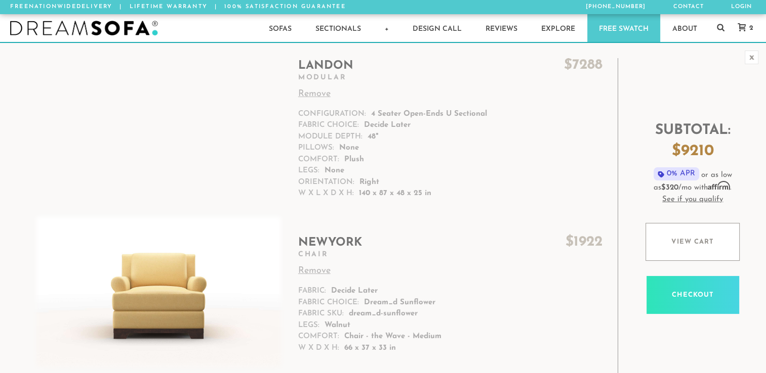
click at [325, 269] on link "Remove" at bounding box center [450, 272] width 304 height 14
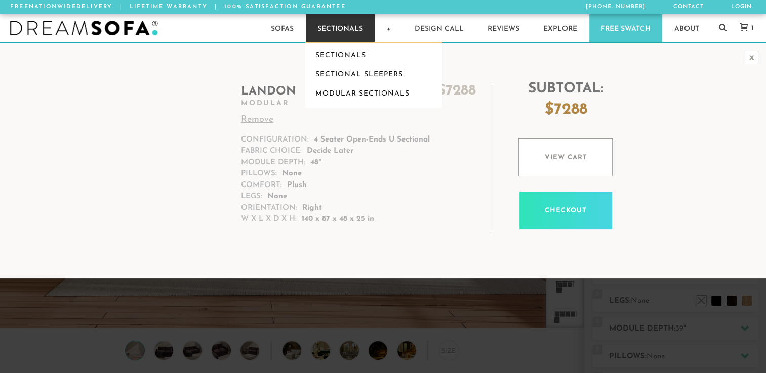
scroll to position [8, 8]
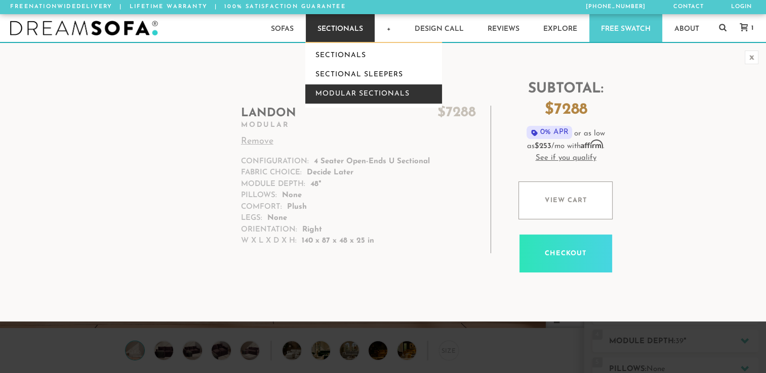
click at [335, 86] on link "Modular Sectionals" at bounding box center [373, 94] width 137 height 19
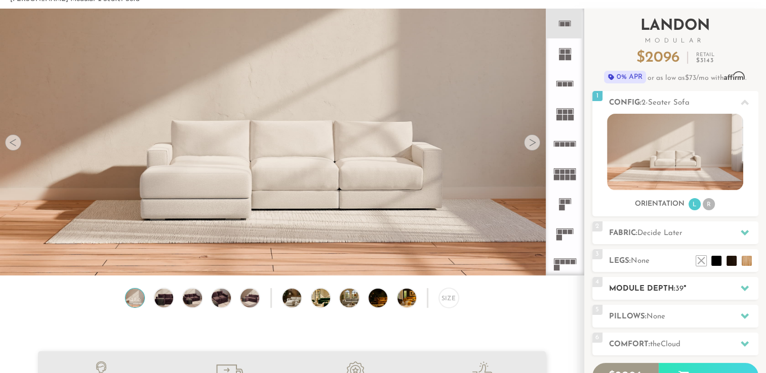
click at [744, 287] on icon at bounding box center [744, 288] width 8 height 8
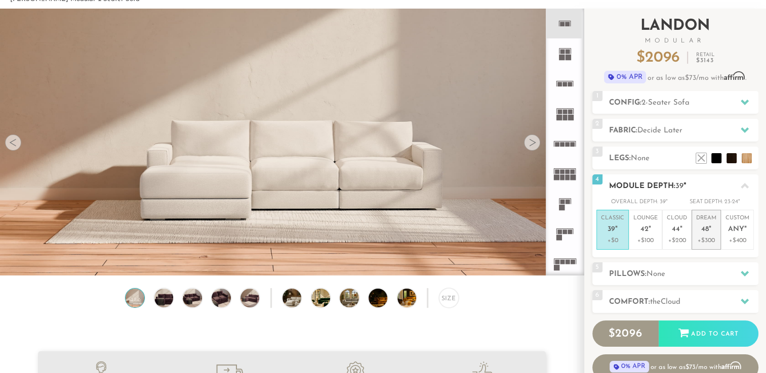
click at [703, 232] on span "48" at bounding box center [705, 230] width 8 height 9
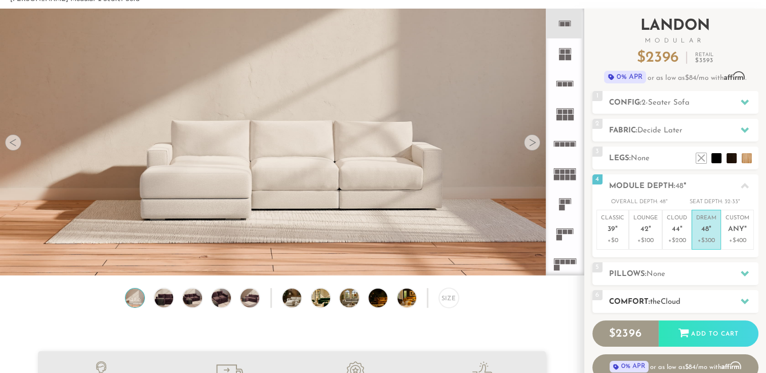
click at [660, 303] on span "the" at bounding box center [655, 303] width 11 height 8
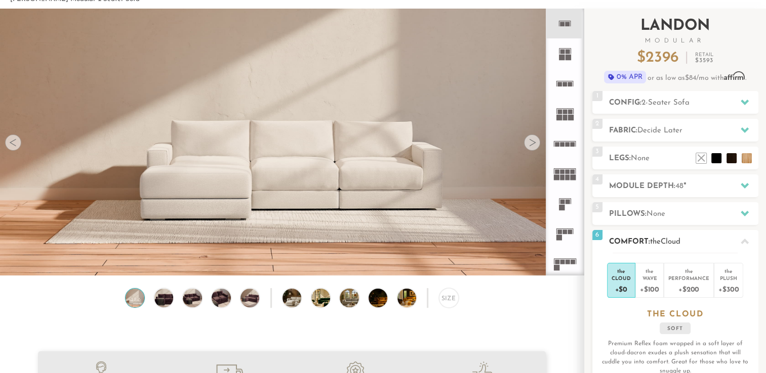
click at [727, 314] on h3 "the CLOUD" at bounding box center [675, 315] width 166 height 11
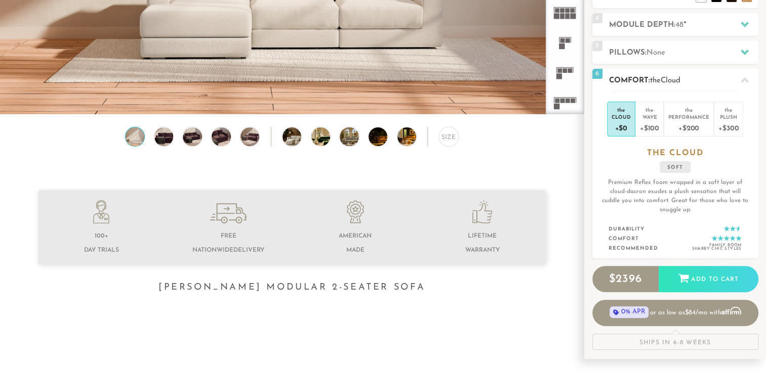
scroll to position [219, 0]
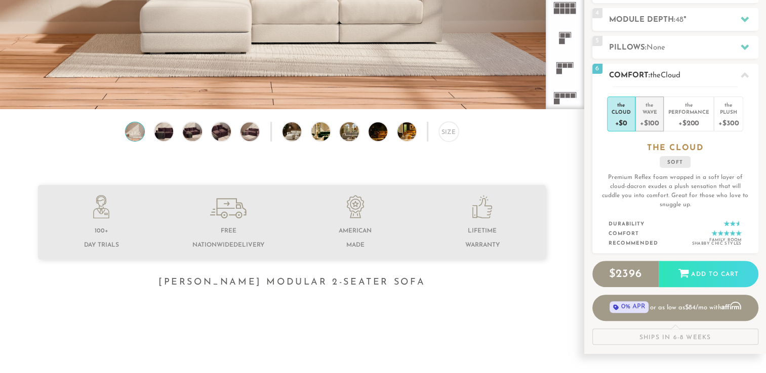
click at [652, 123] on div "+$100" at bounding box center [649, 122] width 19 height 15
click at [622, 112] on div "Cloud" at bounding box center [620, 111] width 19 height 7
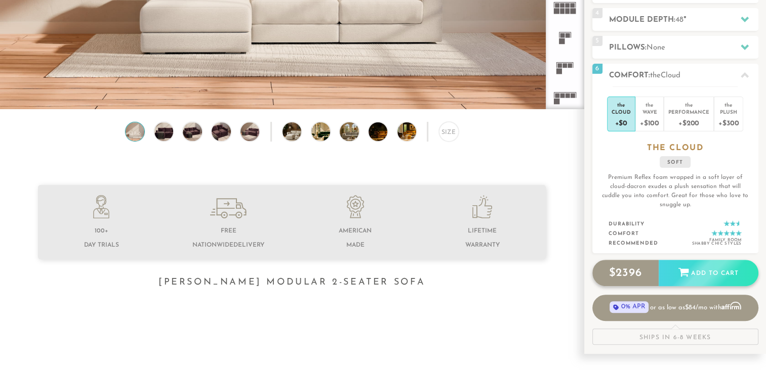
click at [684, 280] on div "Add to Cart" at bounding box center [708, 273] width 100 height 27
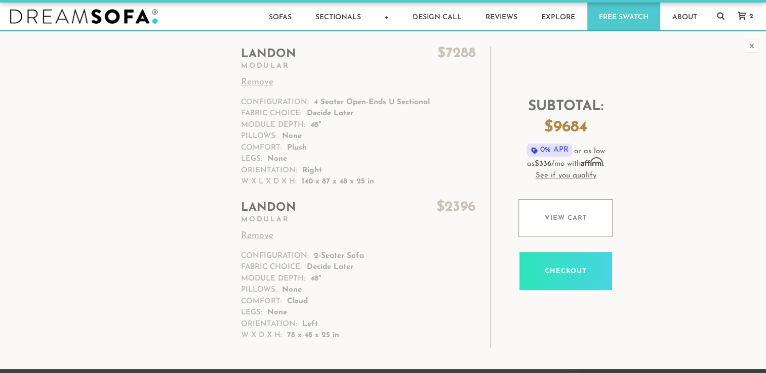
scroll to position [11, 0]
